Goal: Find specific page/section: Find specific page/section

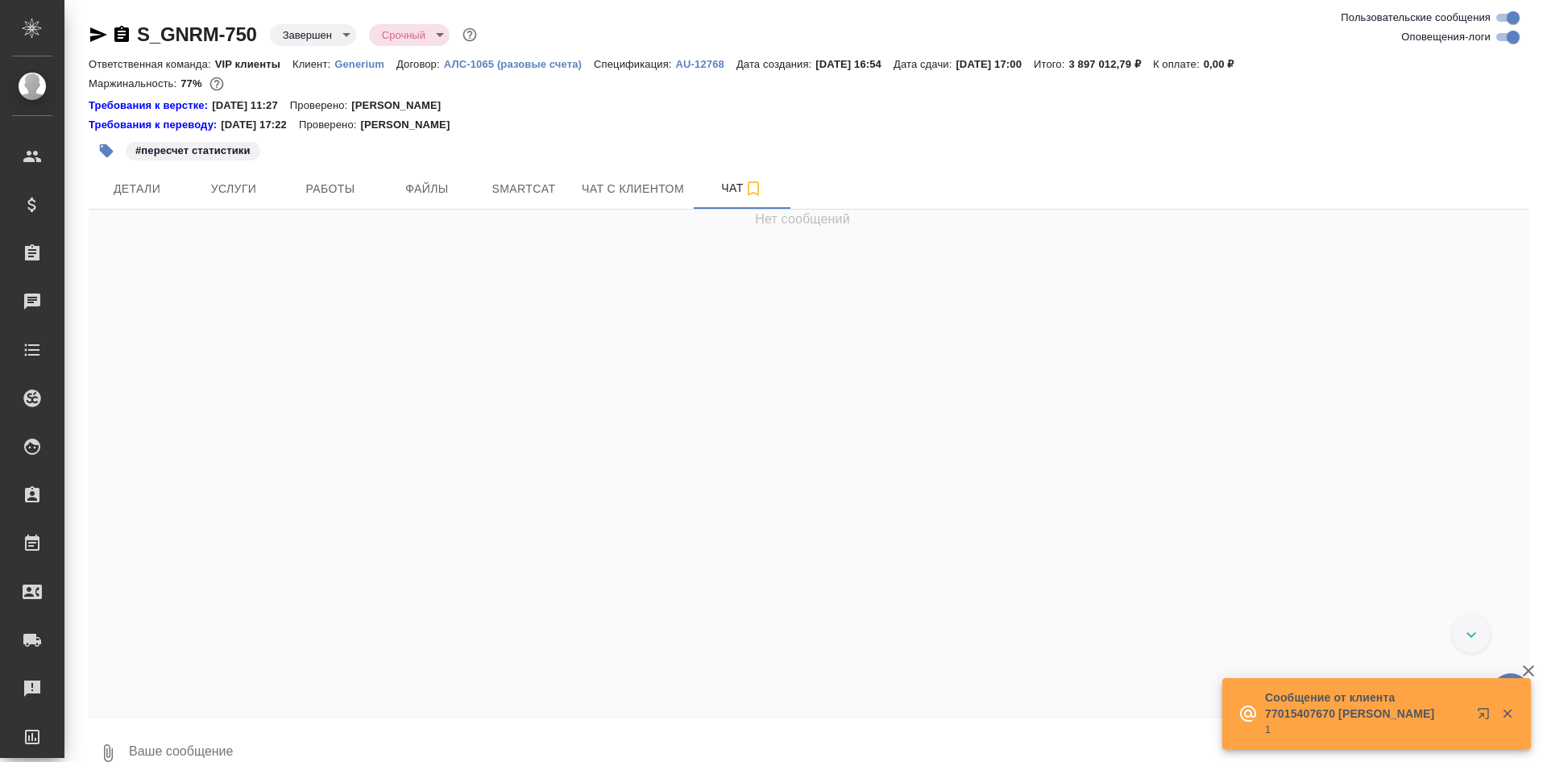
click at [125, 32] on icon "button" at bounding box center [121, 34] width 15 height 16
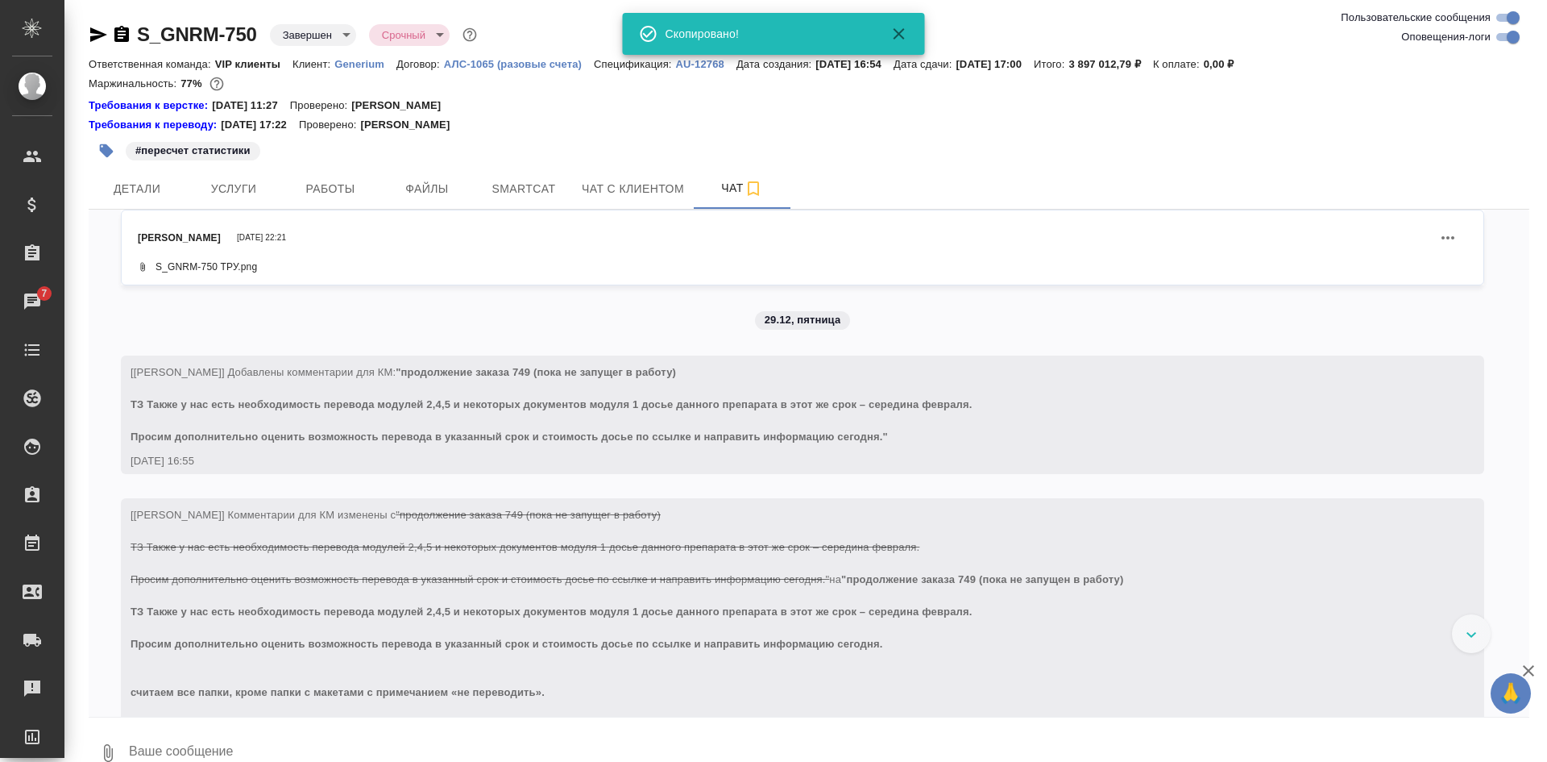
scroll to position [103965, 0]
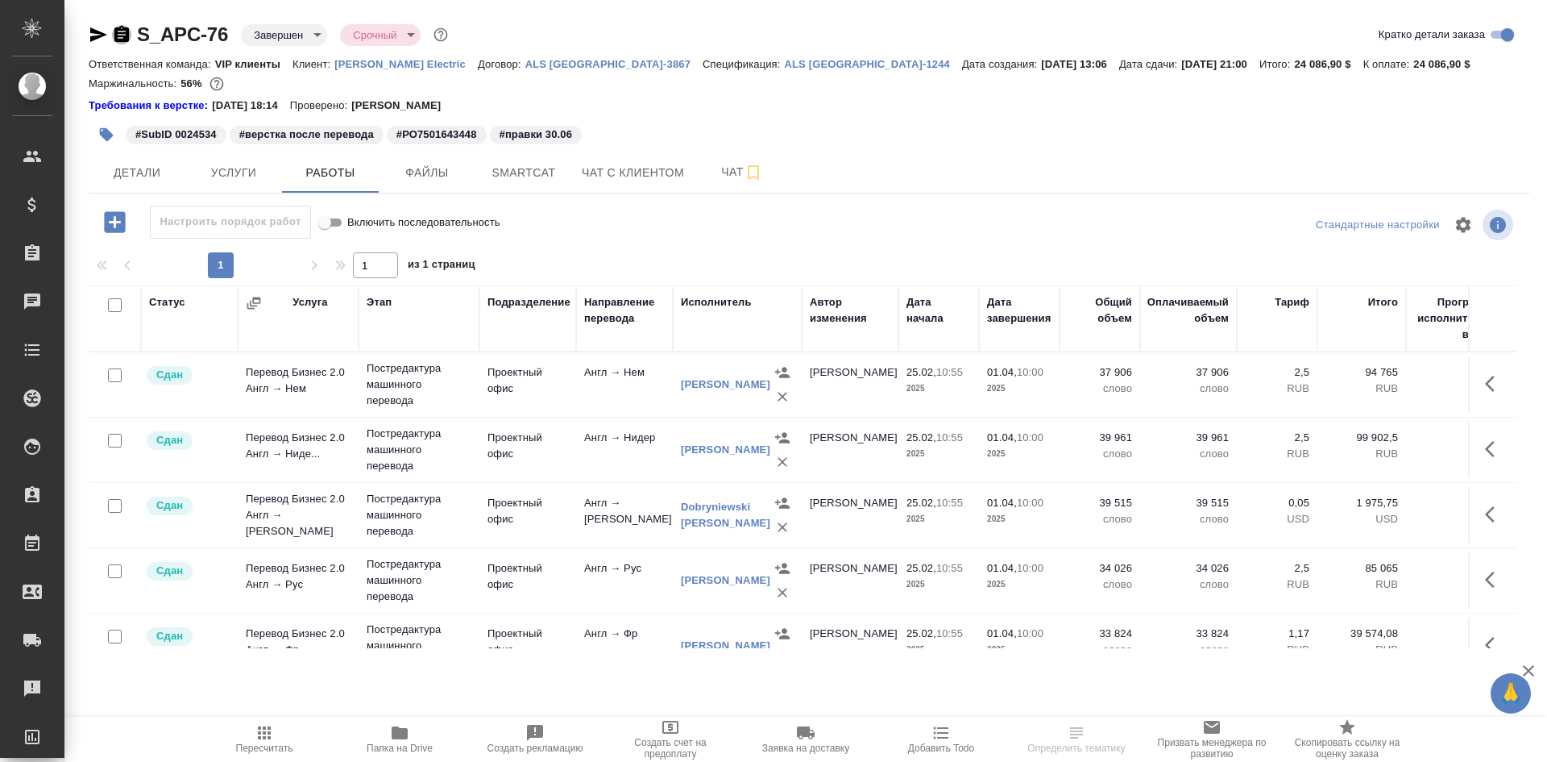
click at [127, 32] on icon "button" at bounding box center [121, 34] width 15 height 16
click at [723, 171] on span "Чат" at bounding box center [742, 172] width 77 height 20
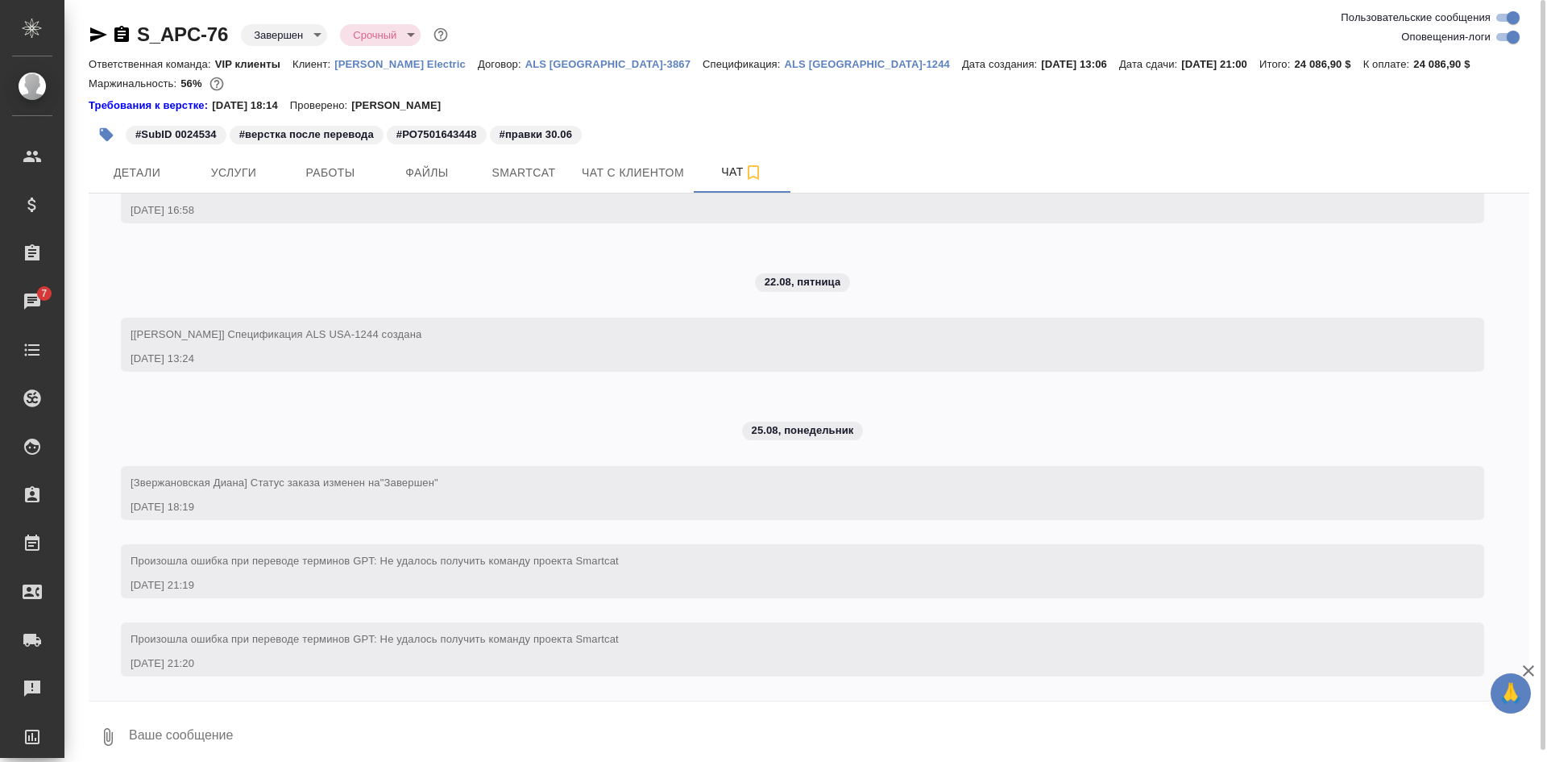
scroll to position [80444, 0]
click at [1529, 666] on icon "button" at bounding box center [1528, 670] width 19 height 19
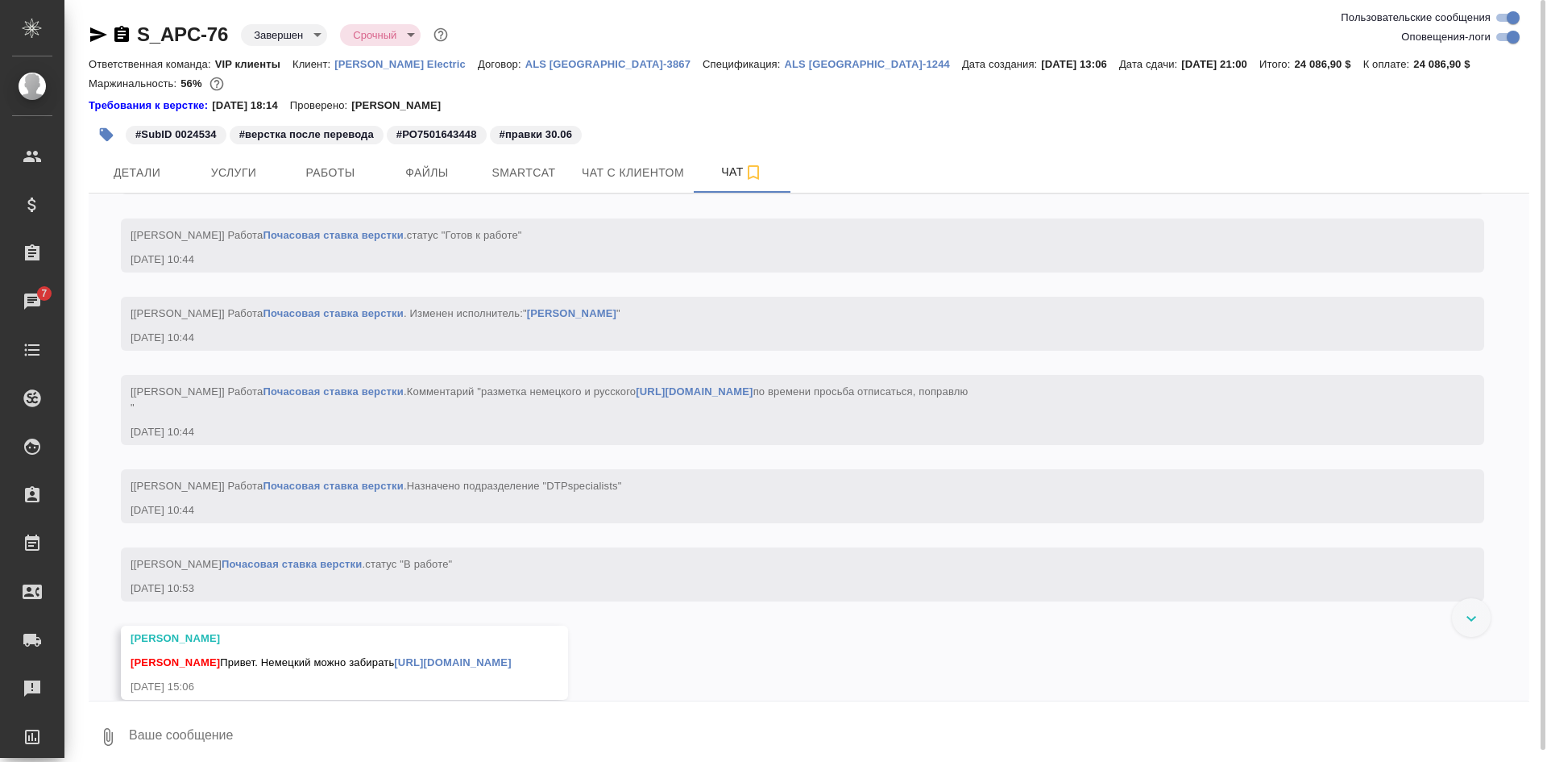
scroll to position [48822, 0]
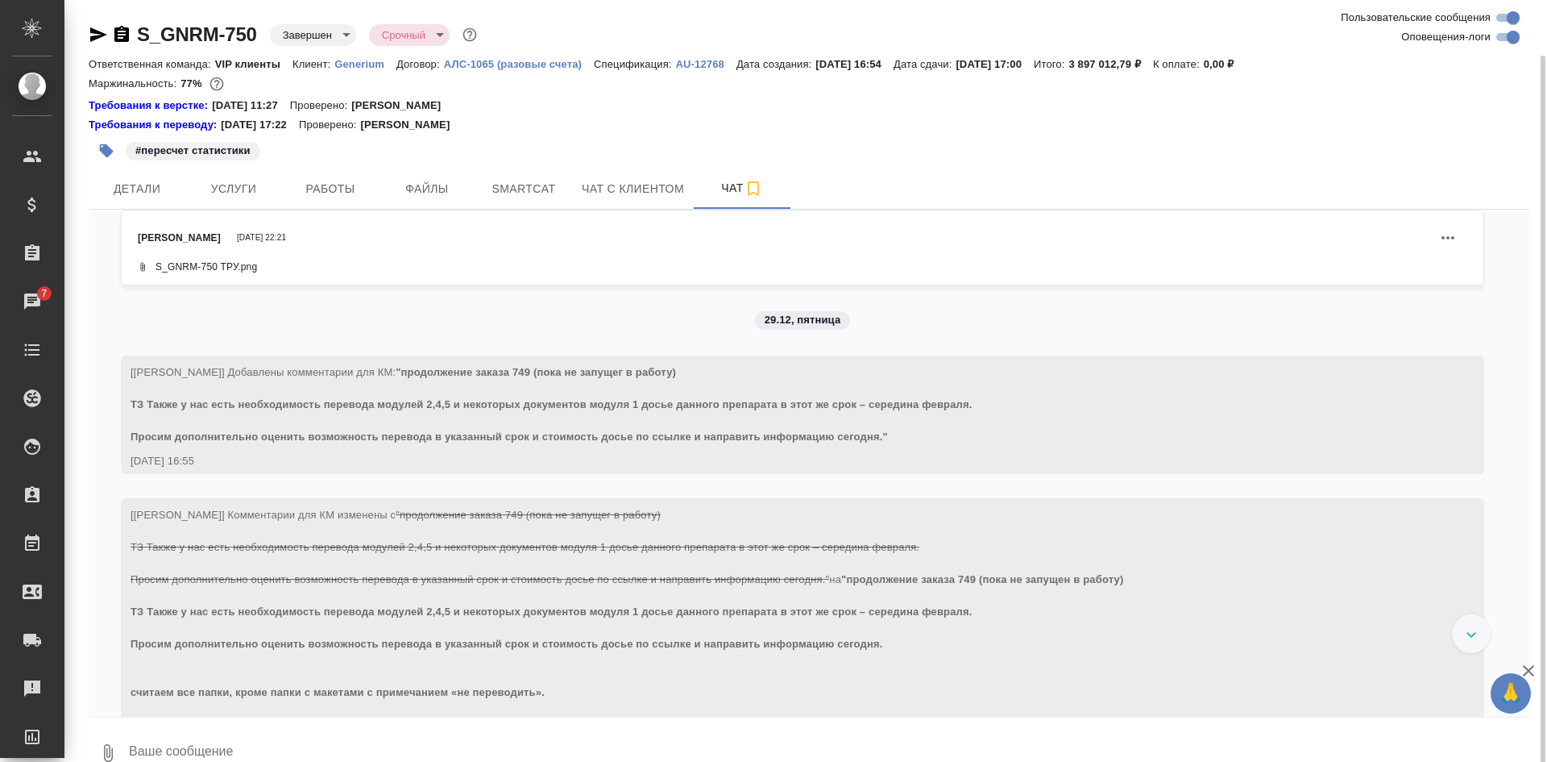
click at [1529, 668] on icon "button" at bounding box center [1528, 670] width 19 height 19
click at [1504, 542] on div "Петрова Валерия 29.12.23, 22:21 S_GNRM-750 ТРУ.png 29.12, пятница [Кабаргина Ан…" at bounding box center [809, 463] width 1441 height 507
click at [1499, 507] on div "Петрова Валерия 29.12.23, 22:21 S_GNRM-750 ТРУ.png 29.12, пятница [Кабаргина Ан…" at bounding box center [809, 463] width 1441 height 507
click at [1495, 485] on div "Петрова Валерия 29.12.23, 22:21 S_GNRM-750 ТРУ.png 29.12, пятница [Кабаргина Ан…" at bounding box center [809, 463] width 1441 height 507
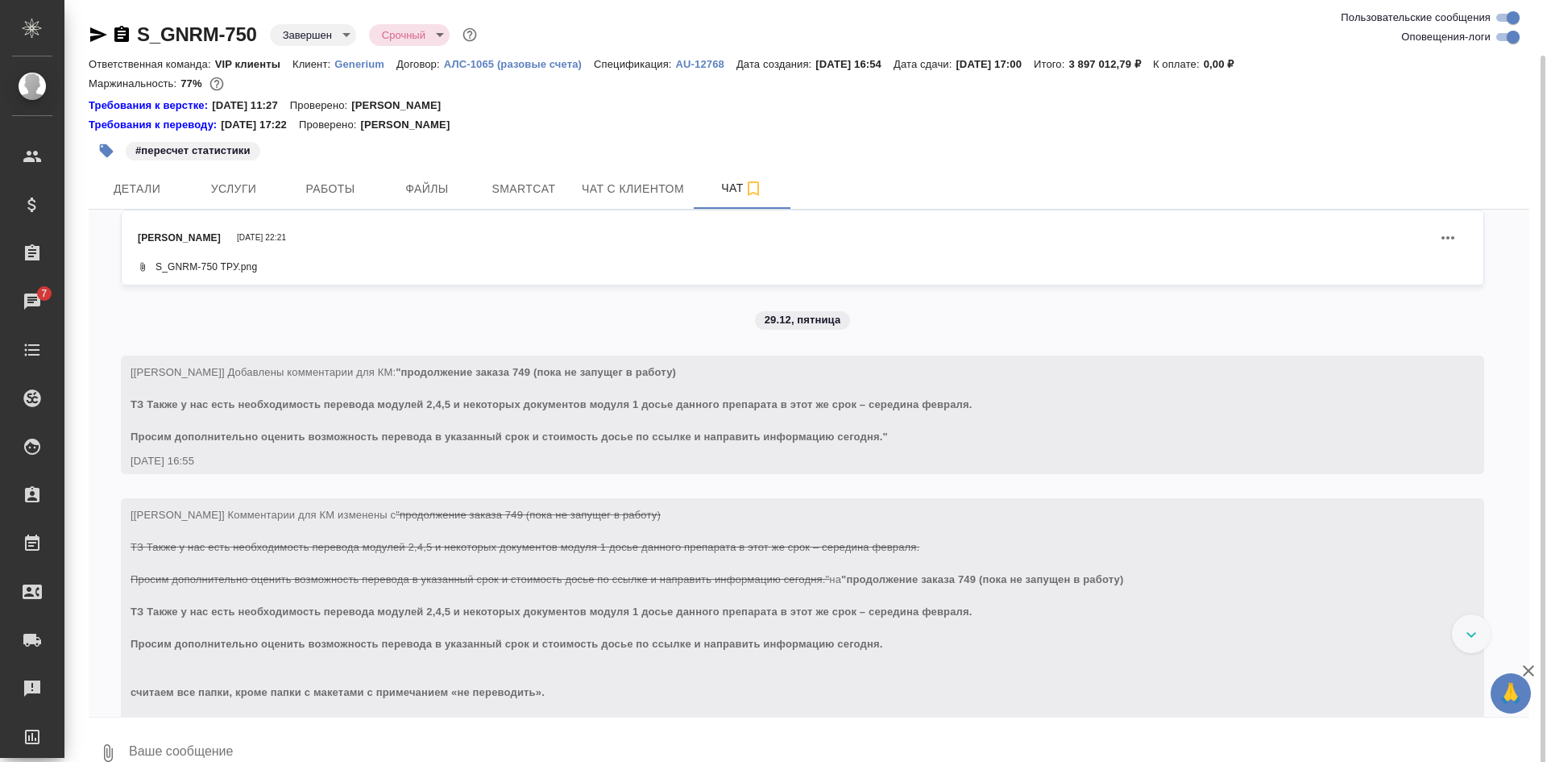
click at [1489, 234] on div "Петрова Валерия 29.12.23, 22:21 S_GNRM-750 ТРУ.png 29.12, пятница [Кабаргина Ан…" at bounding box center [809, 463] width 1441 height 507
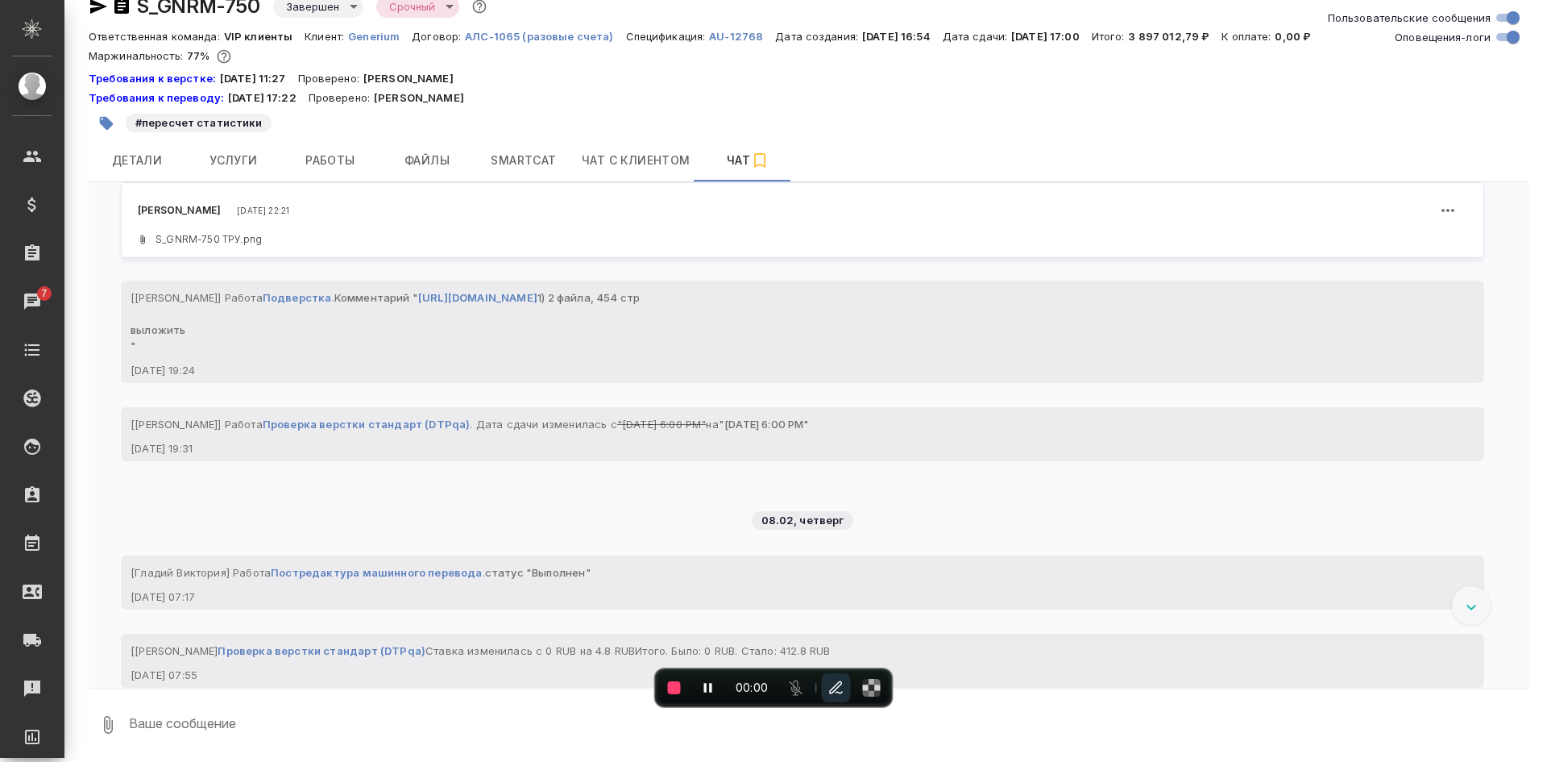
click at [1476, 602] on div at bounding box center [1471, 605] width 39 height 39
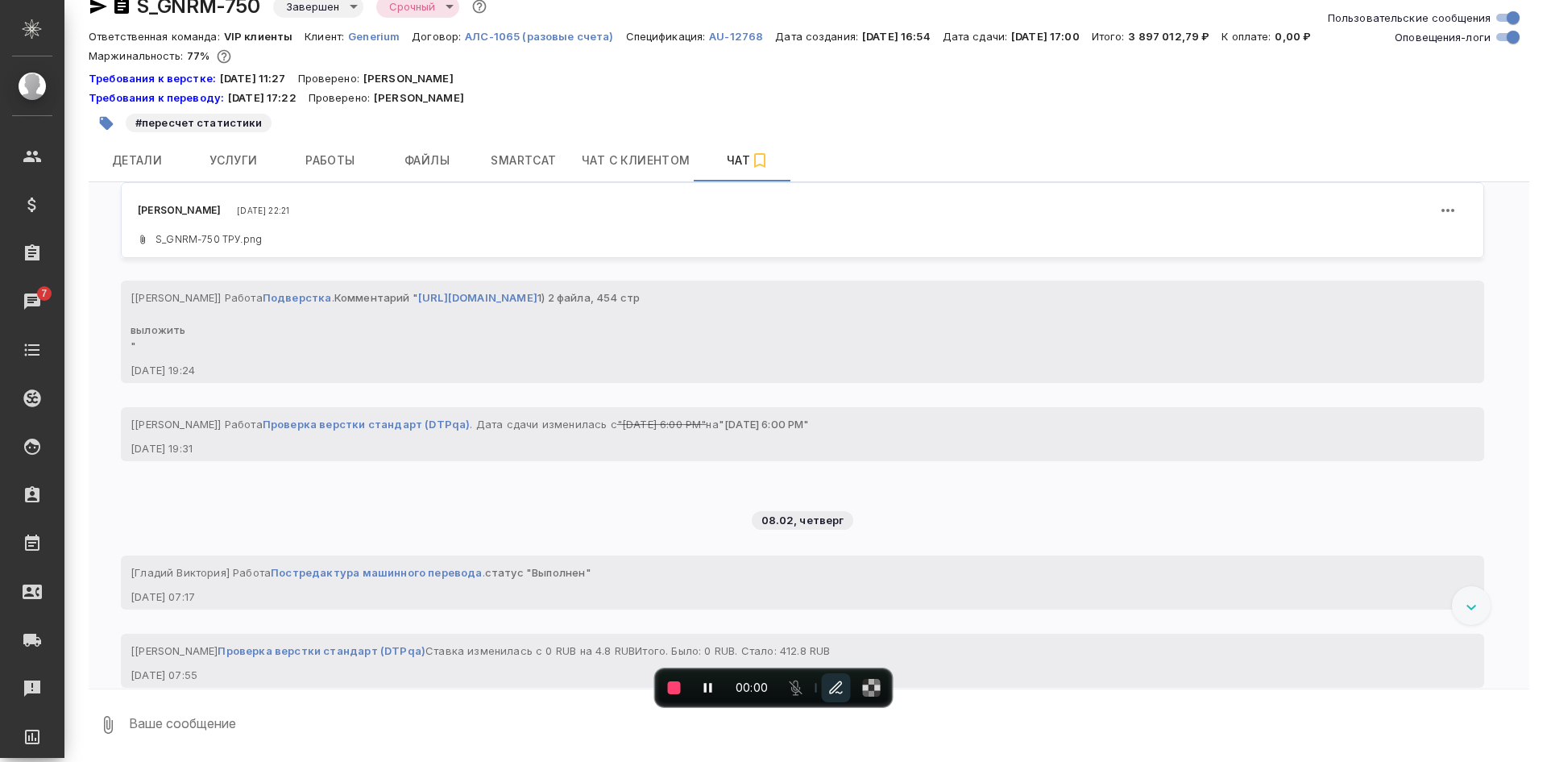
click at [1476, 602] on div at bounding box center [1471, 605] width 39 height 39
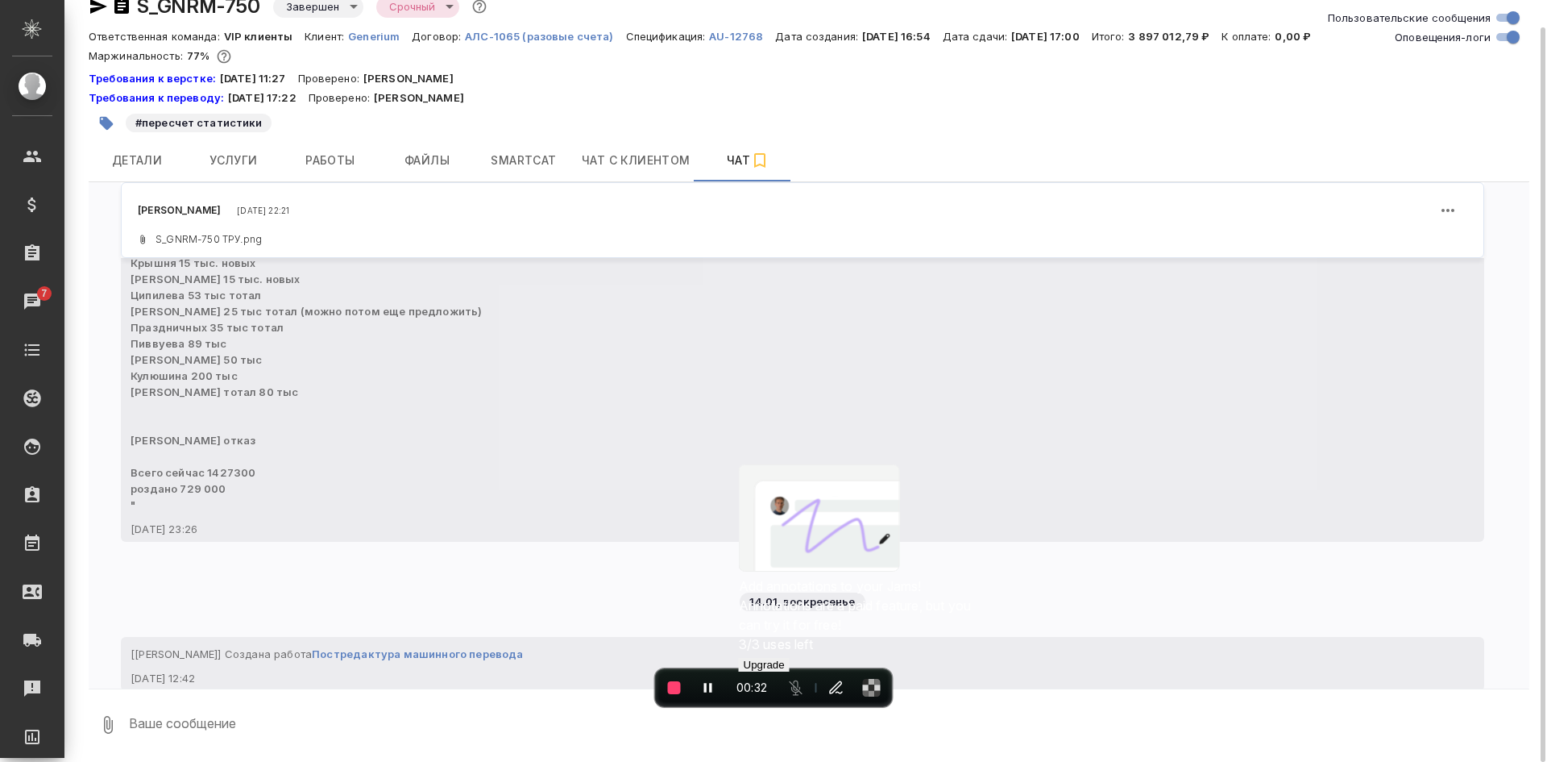
scroll to position [307474, 0]
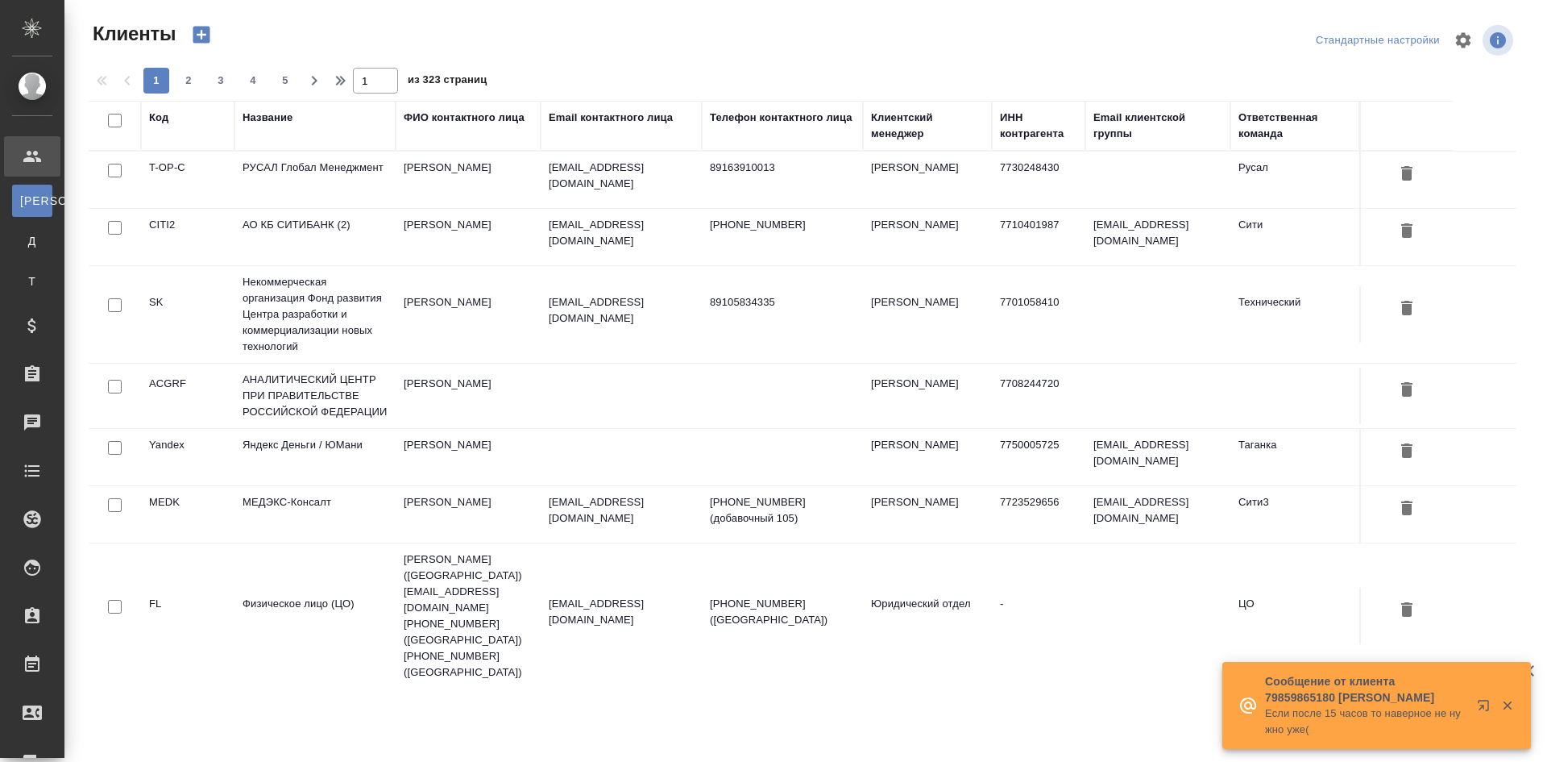
select select "RU"
click at [364, 174] on td "РУСАЛ Глобал Менеджмент" at bounding box center [315, 180] width 161 height 56
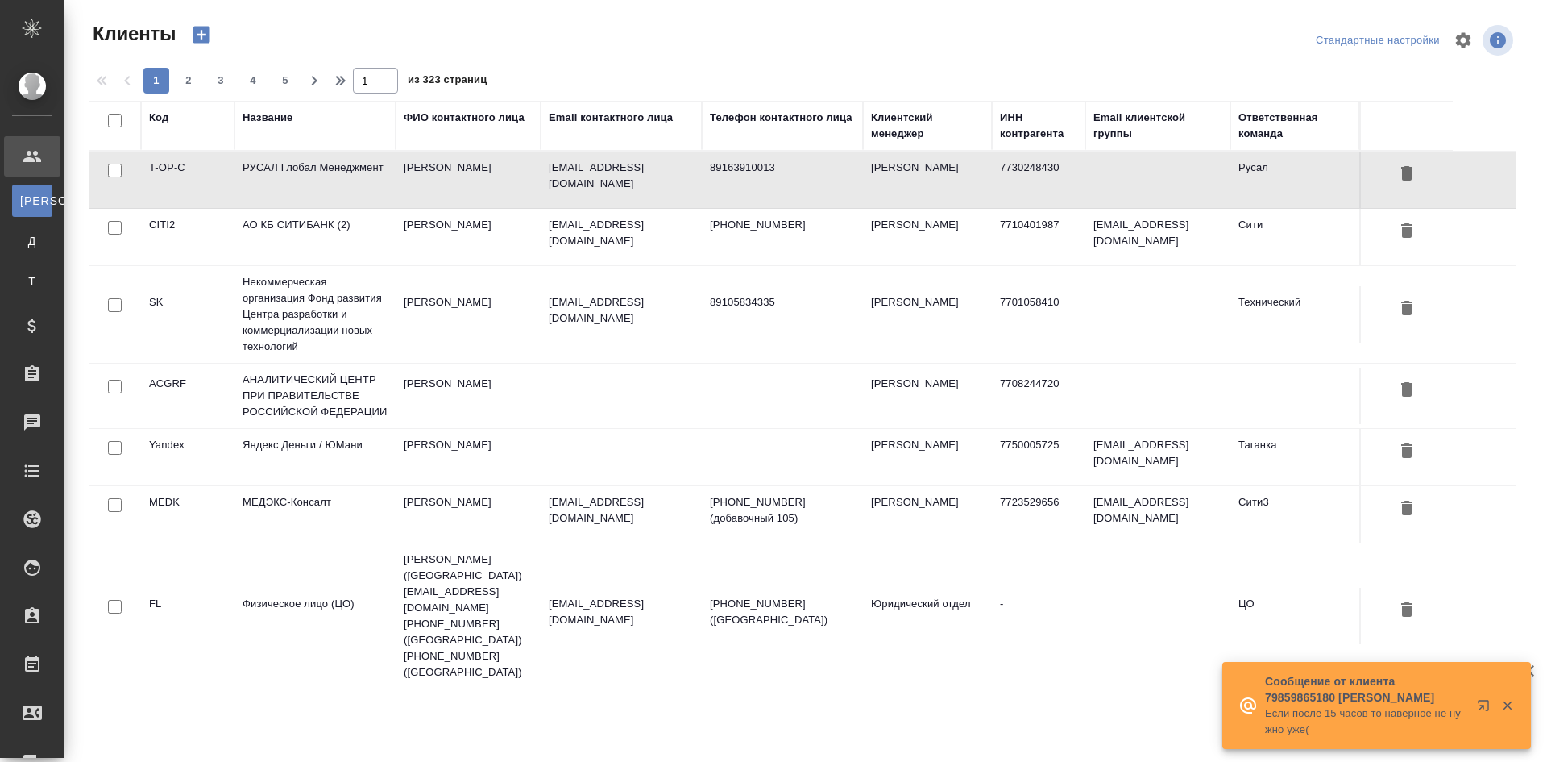
click at [364, 174] on td "РУСАЛ Глобал Менеджмент" at bounding box center [315, 180] width 161 height 56
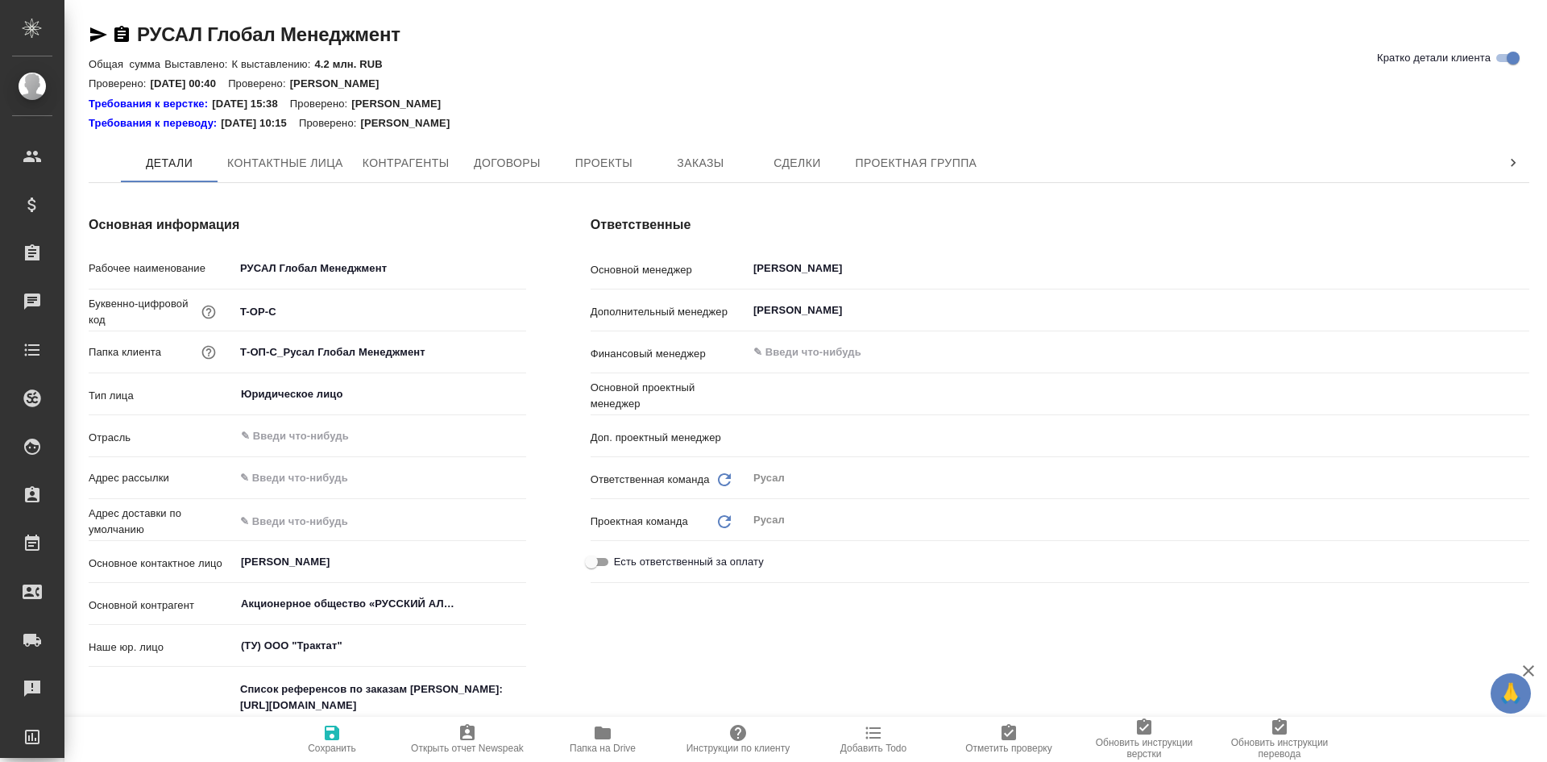
type textarea "x"
type input "[PERSON_NAME]"
type textarea "x"
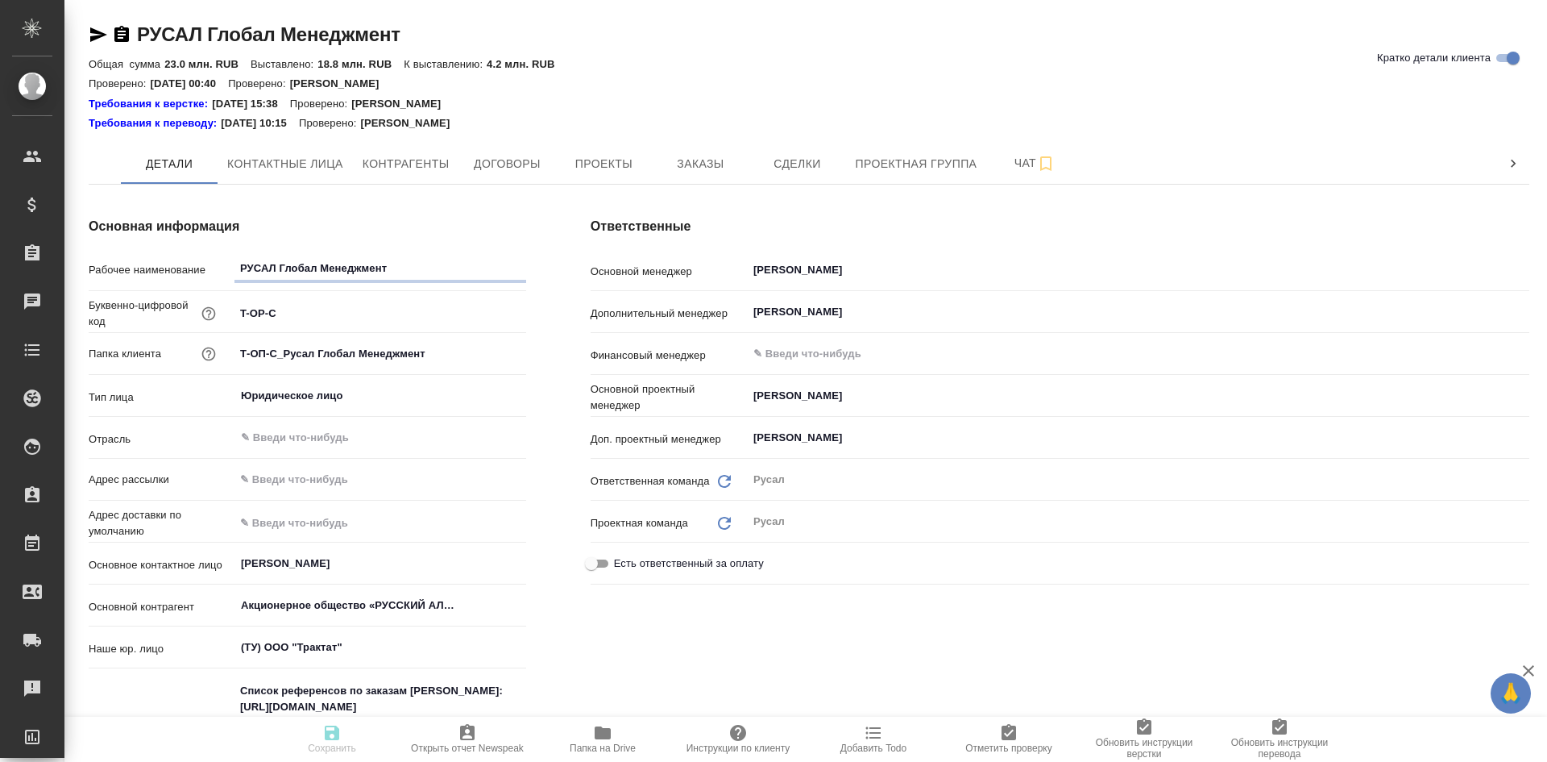
type textarea "x"
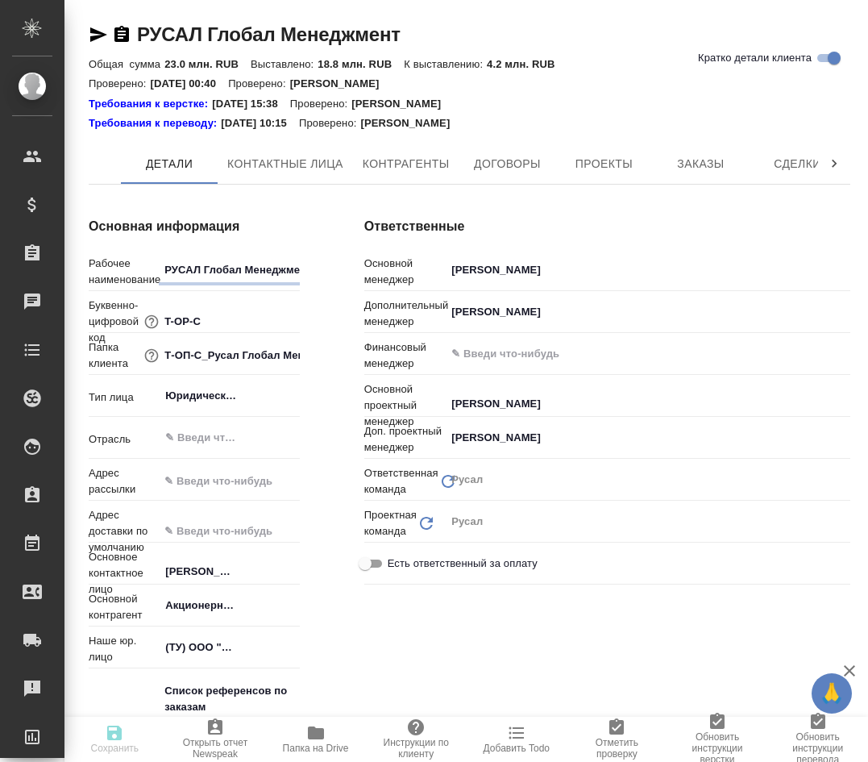
type textarea "x"
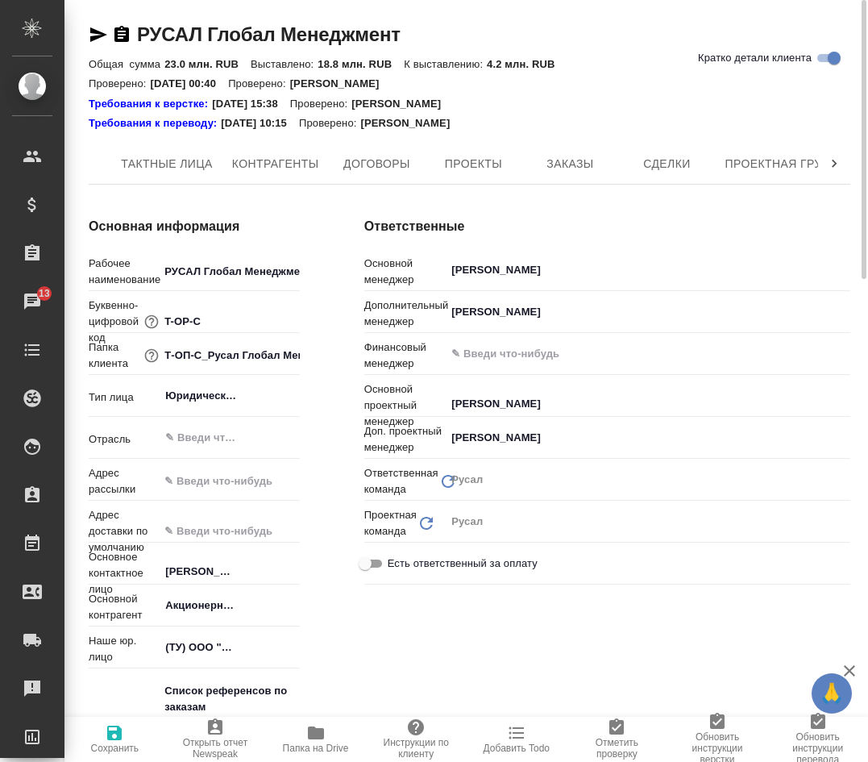
scroll to position [0, 265]
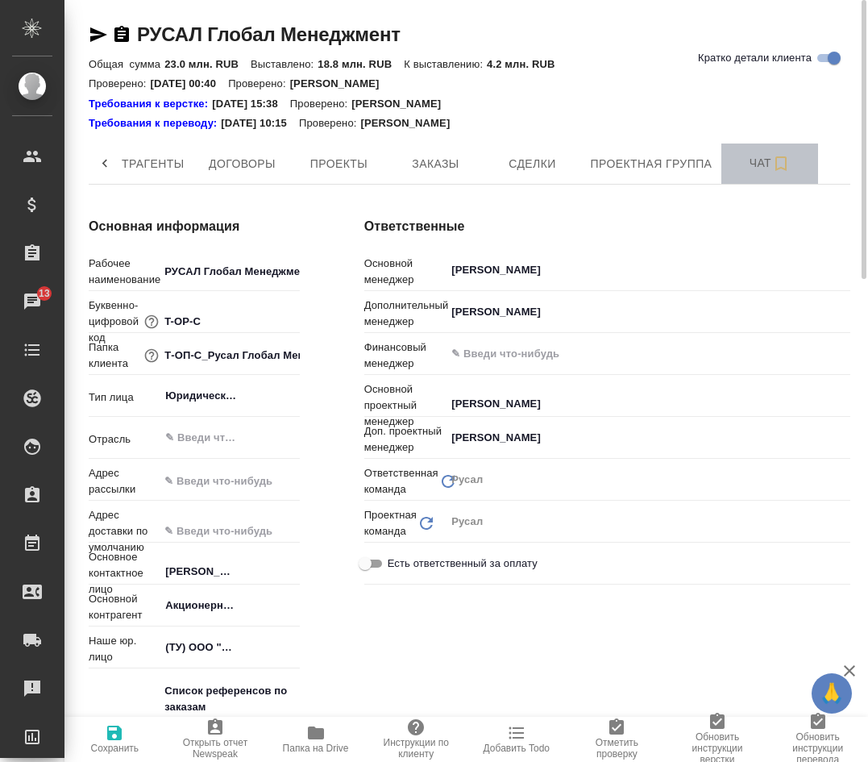
click at [761, 169] on span "Чат" at bounding box center [769, 163] width 77 height 20
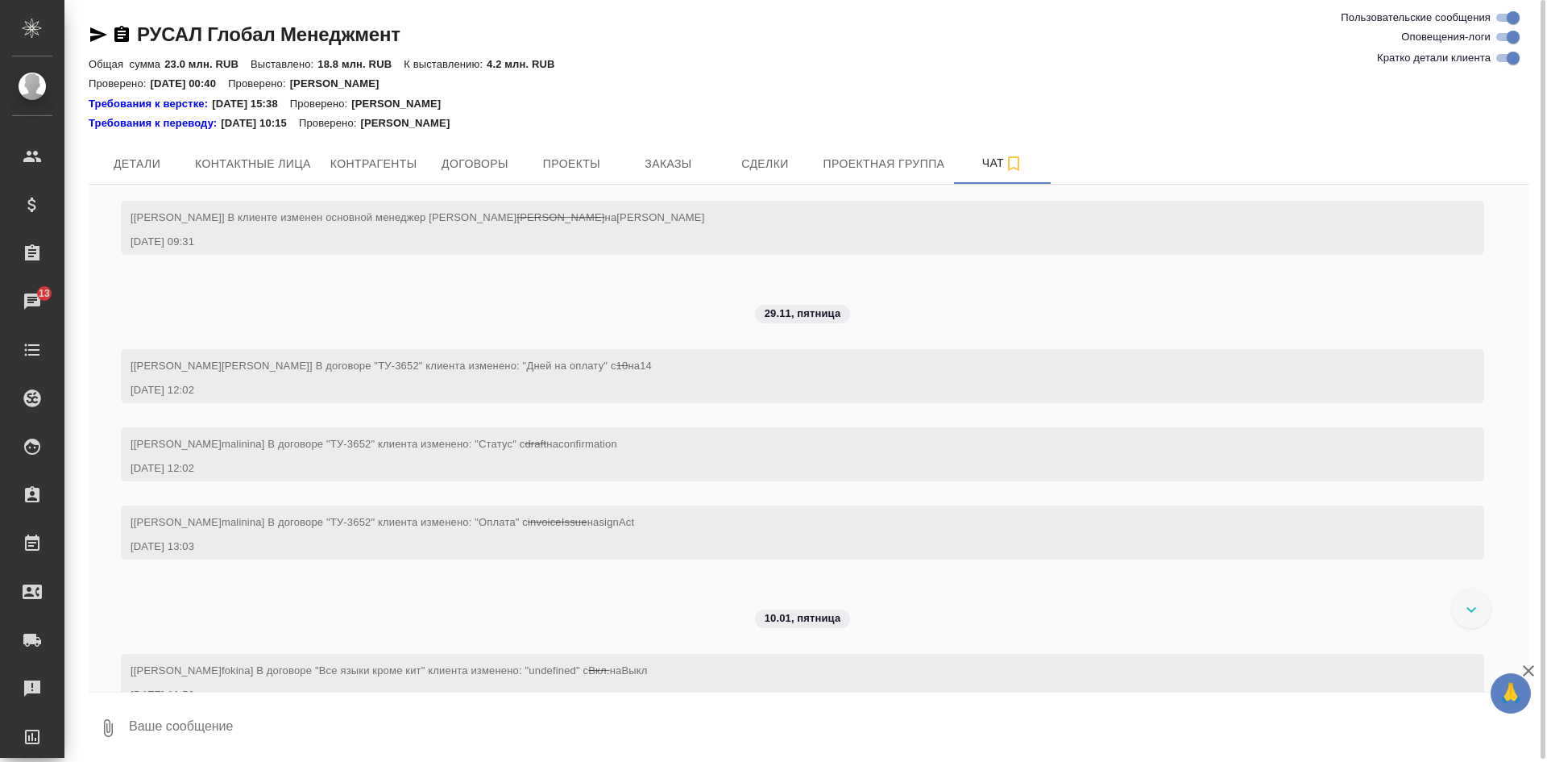
scroll to position [3001, 0]
